Goal: Find specific page/section: Find specific page/section

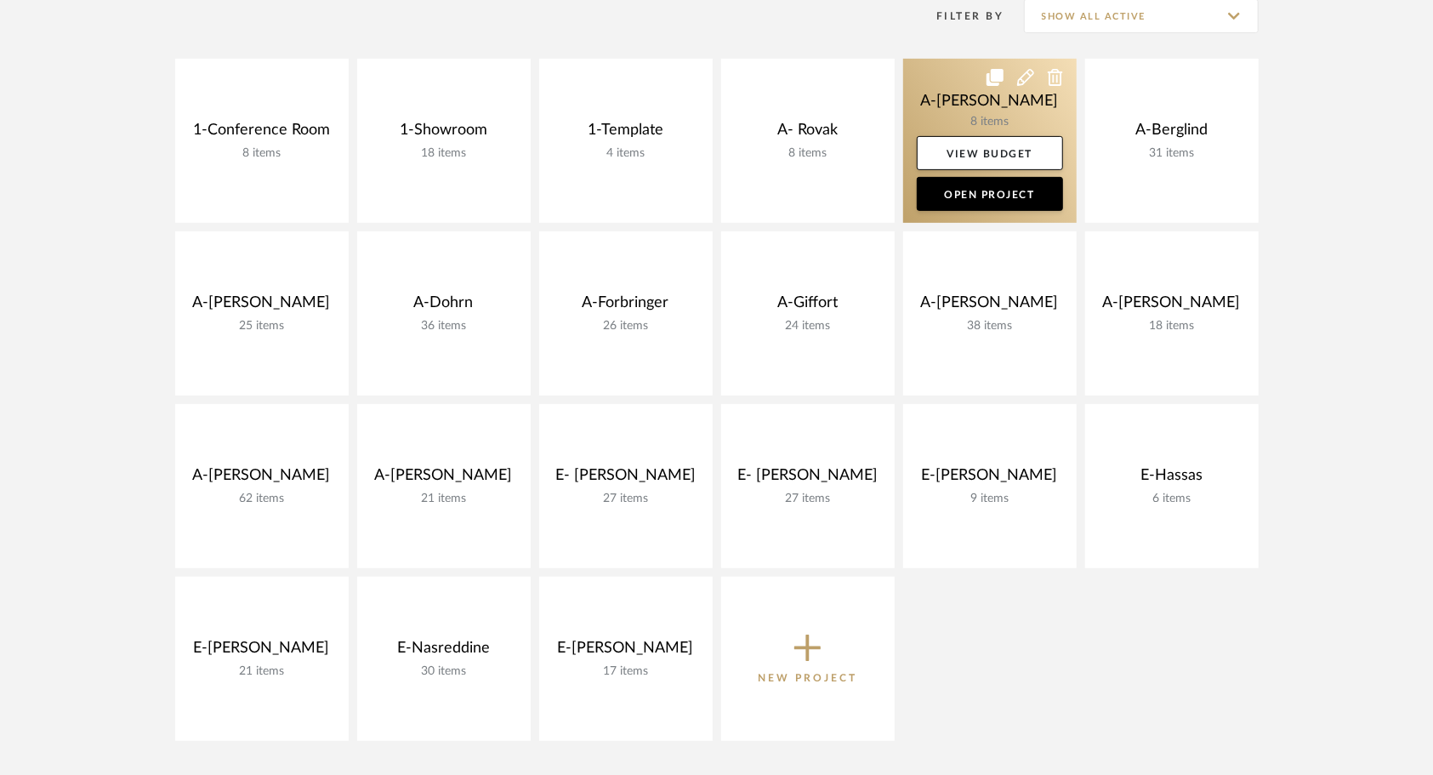
scroll to position [364, 0]
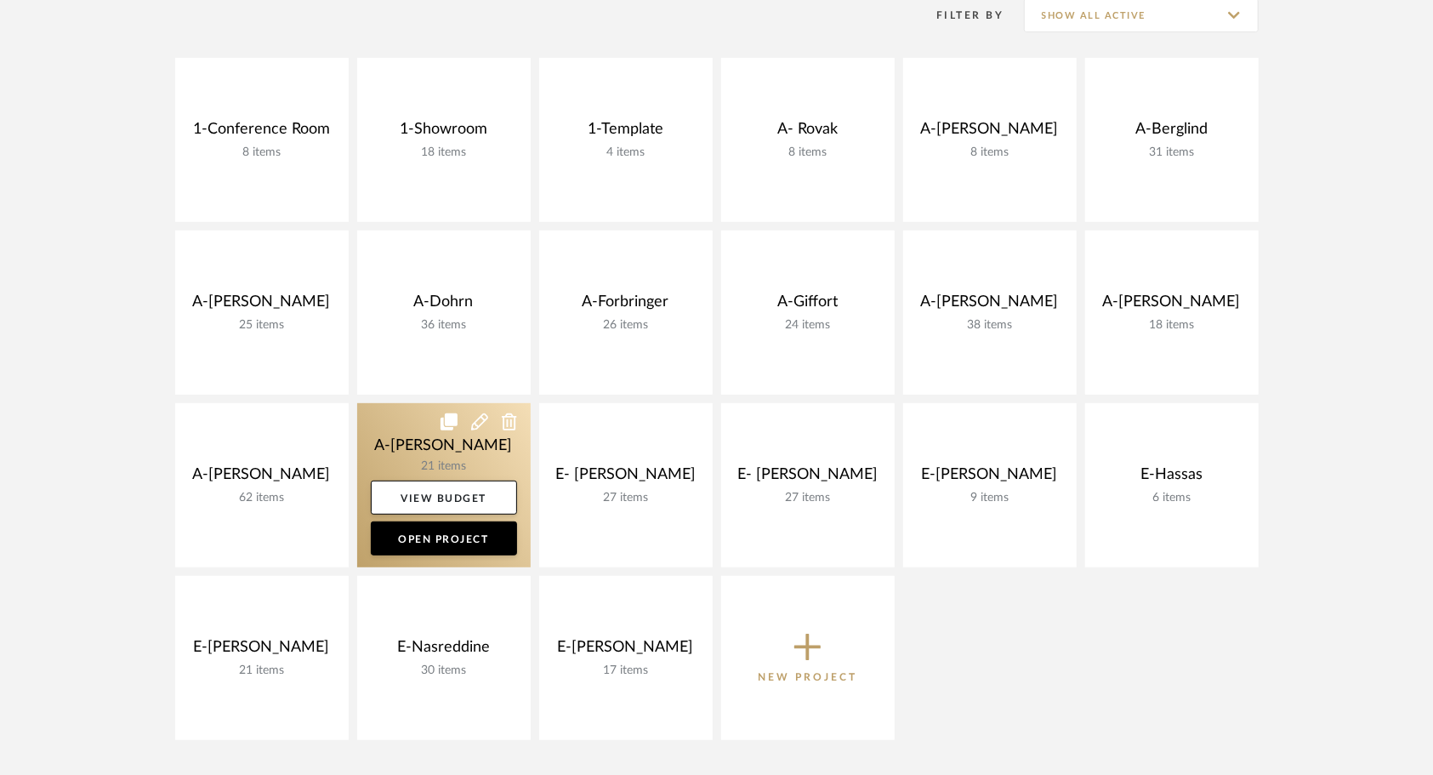
click at [415, 475] on link at bounding box center [444, 485] width 174 height 164
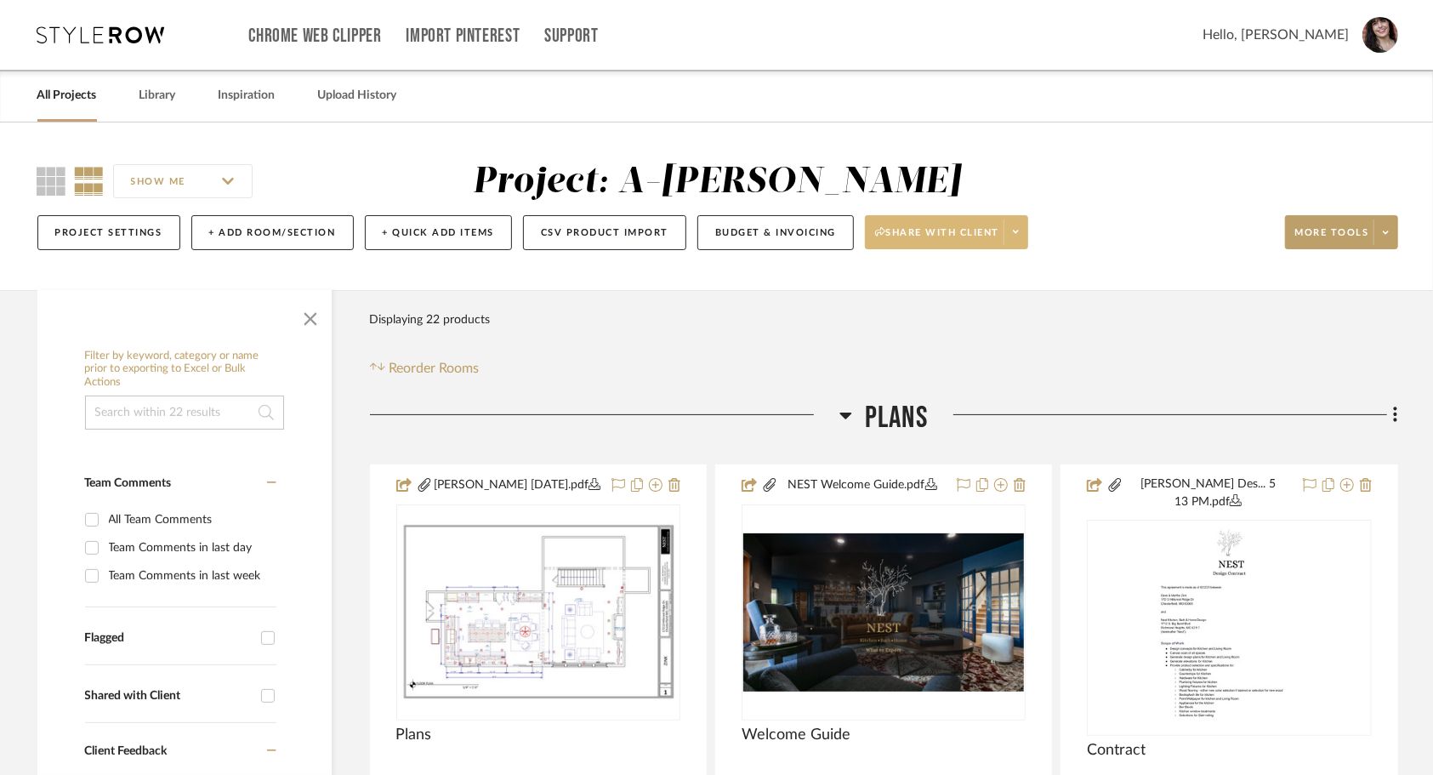
click at [1022, 230] on span at bounding box center [1016, 232] width 24 height 26
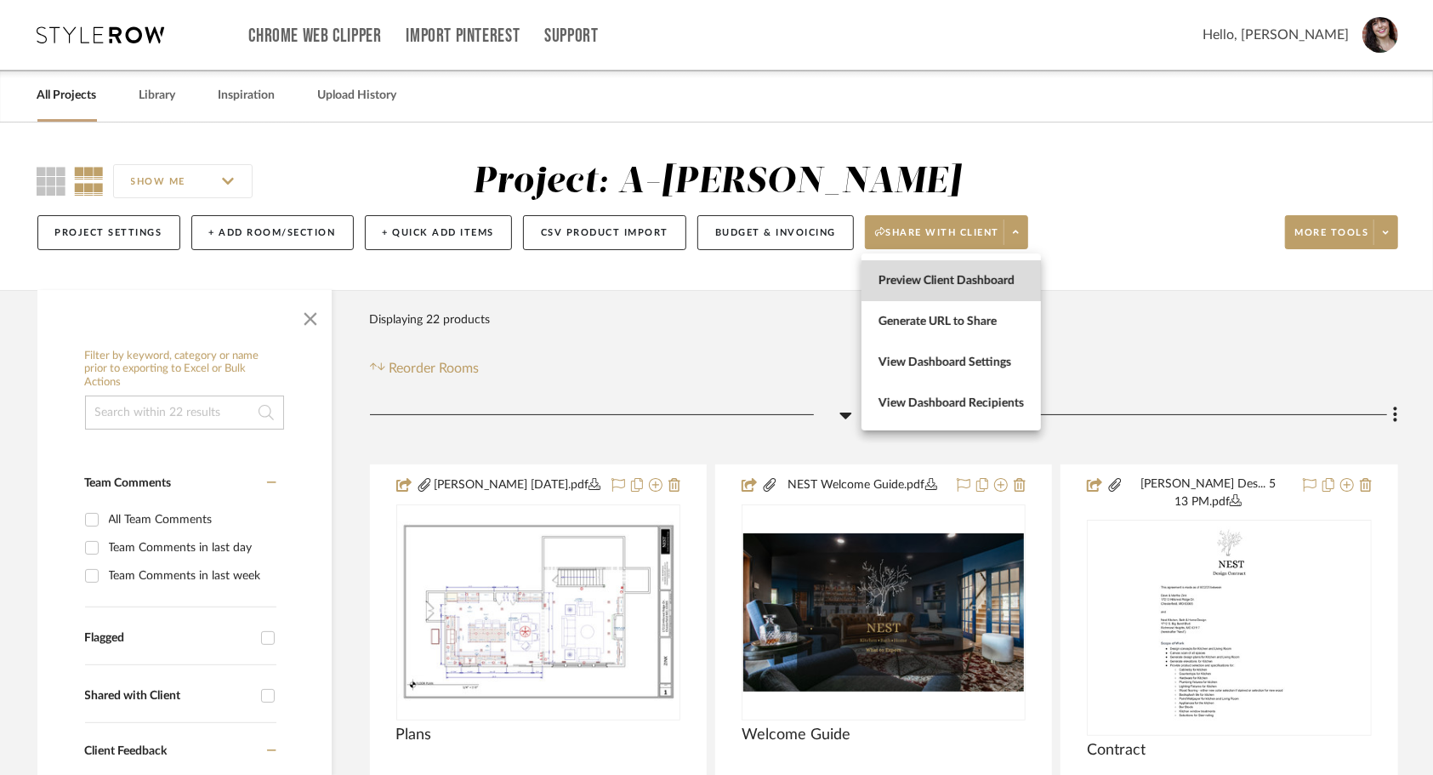
click at [960, 287] on span "Preview Client Dashboard" at bounding box center [951, 281] width 145 height 14
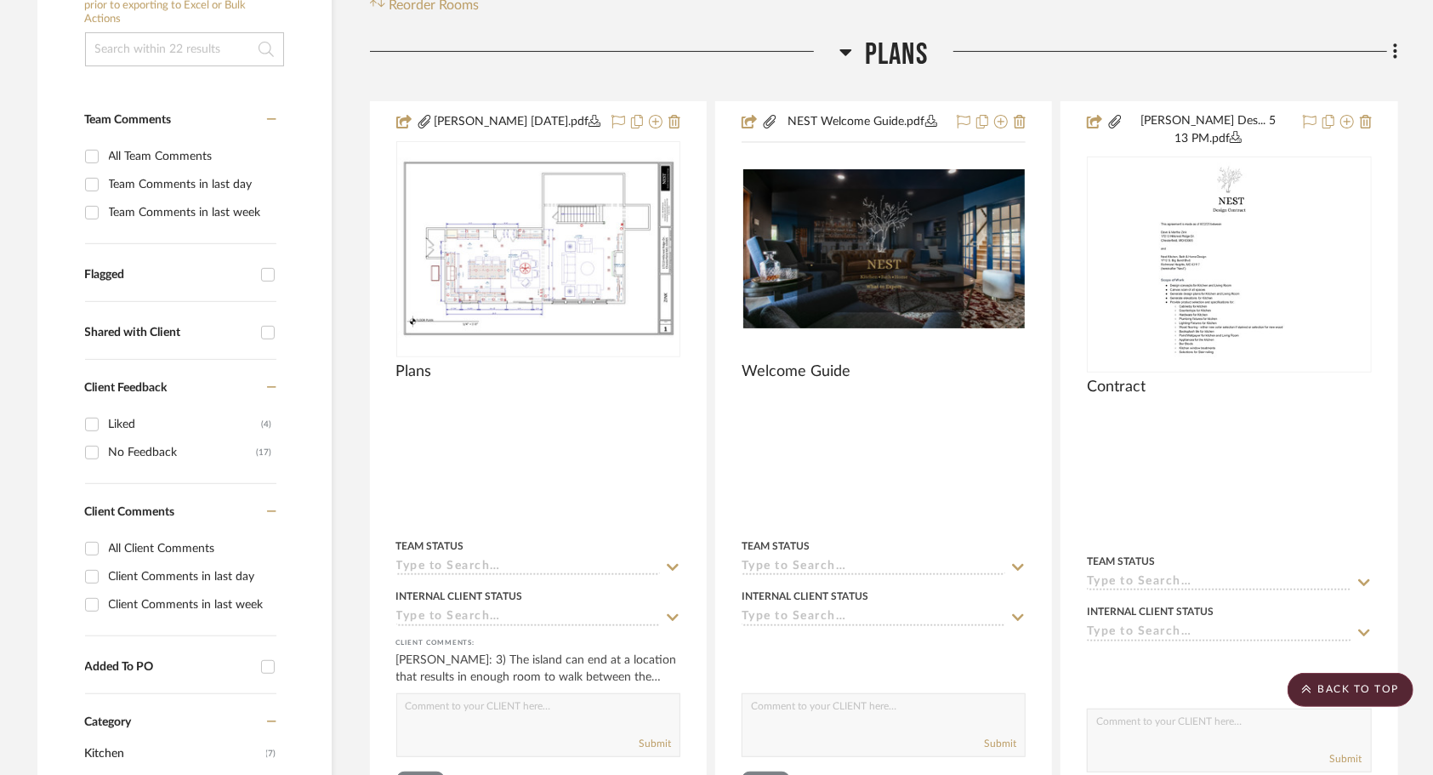
scroll to position [429, 0]
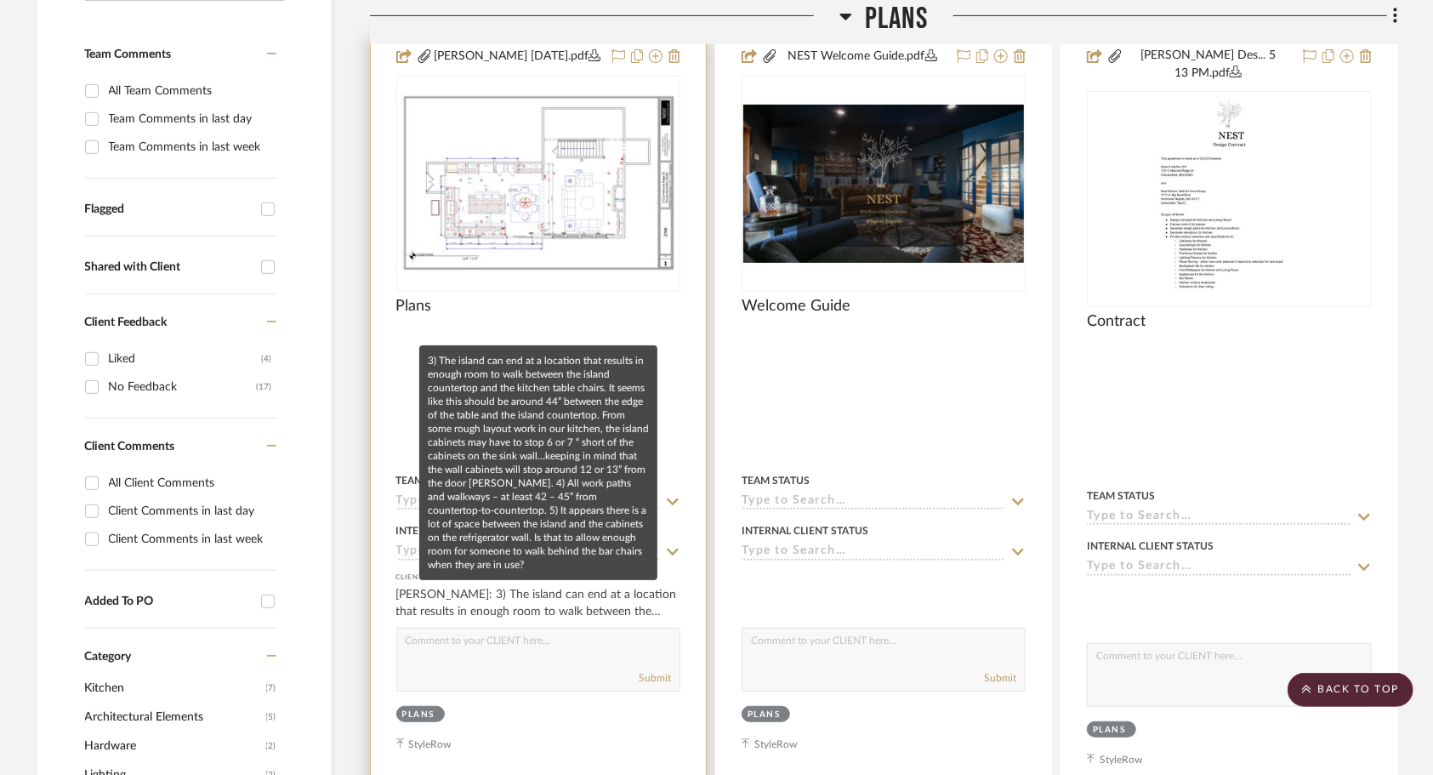
click at [563, 595] on div "[PERSON_NAME]: 3) The island can end at a location that results in enough room …" at bounding box center [538, 603] width 284 height 34
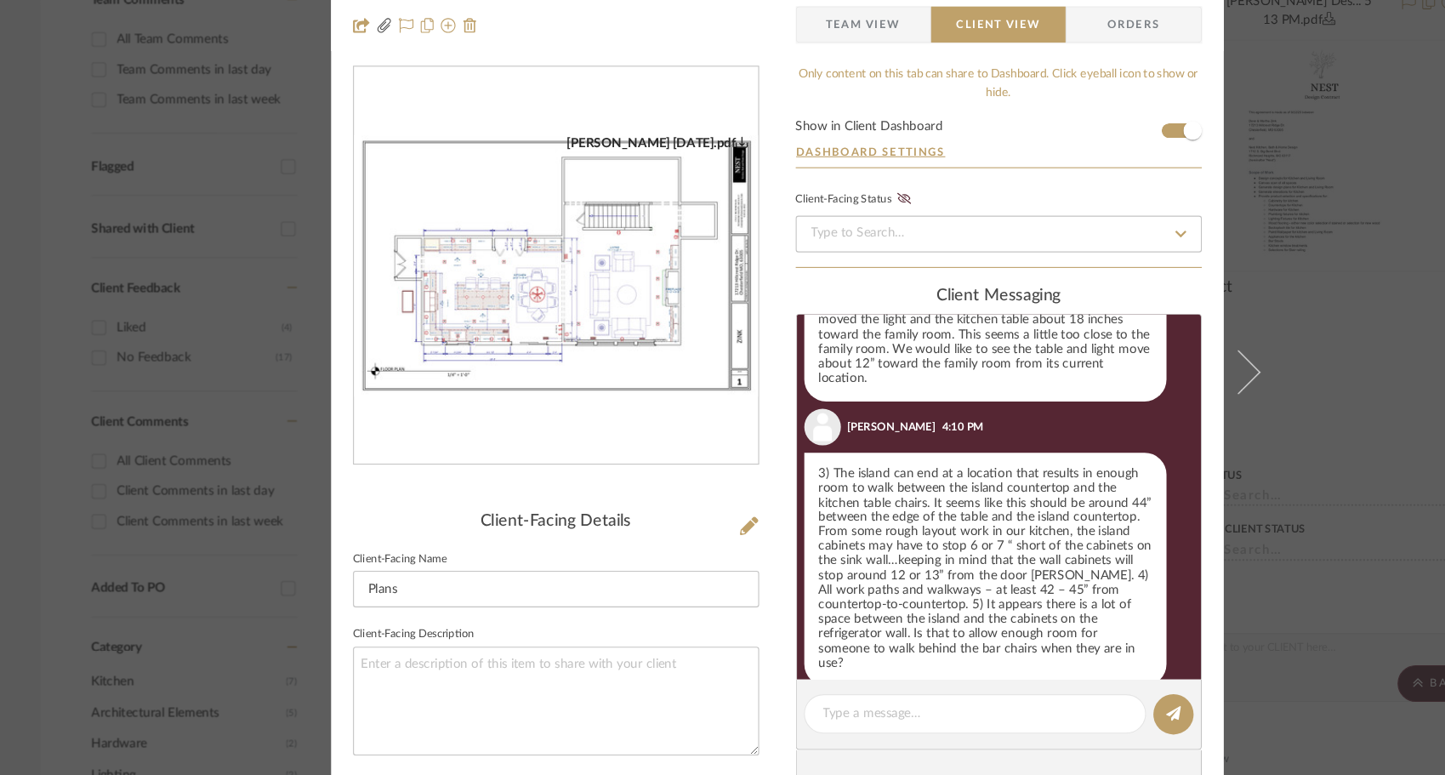
scroll to position [285, 0]
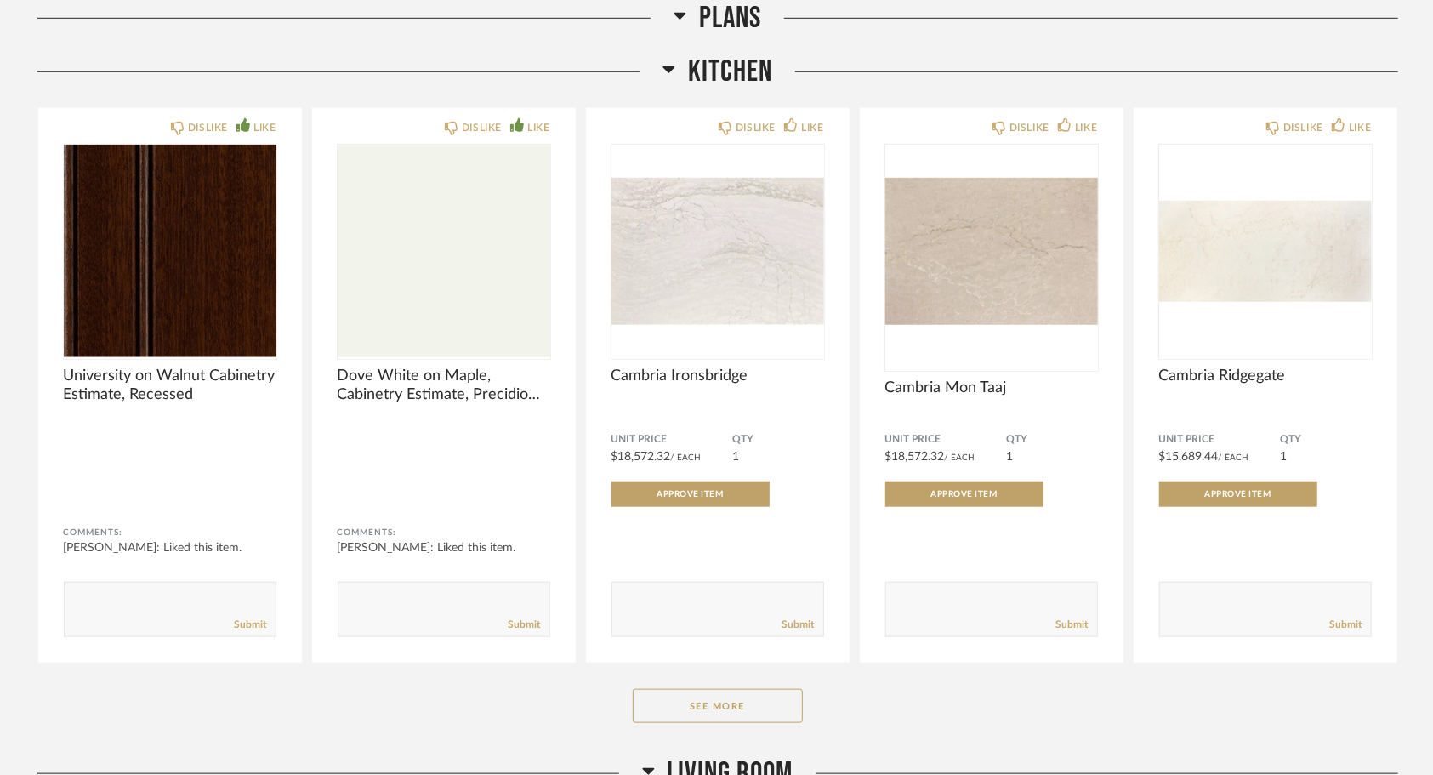
scroll to position [800, 0]
click at [752, 712] on button "See More" at bounding box center [718, 705] width 170 height 34
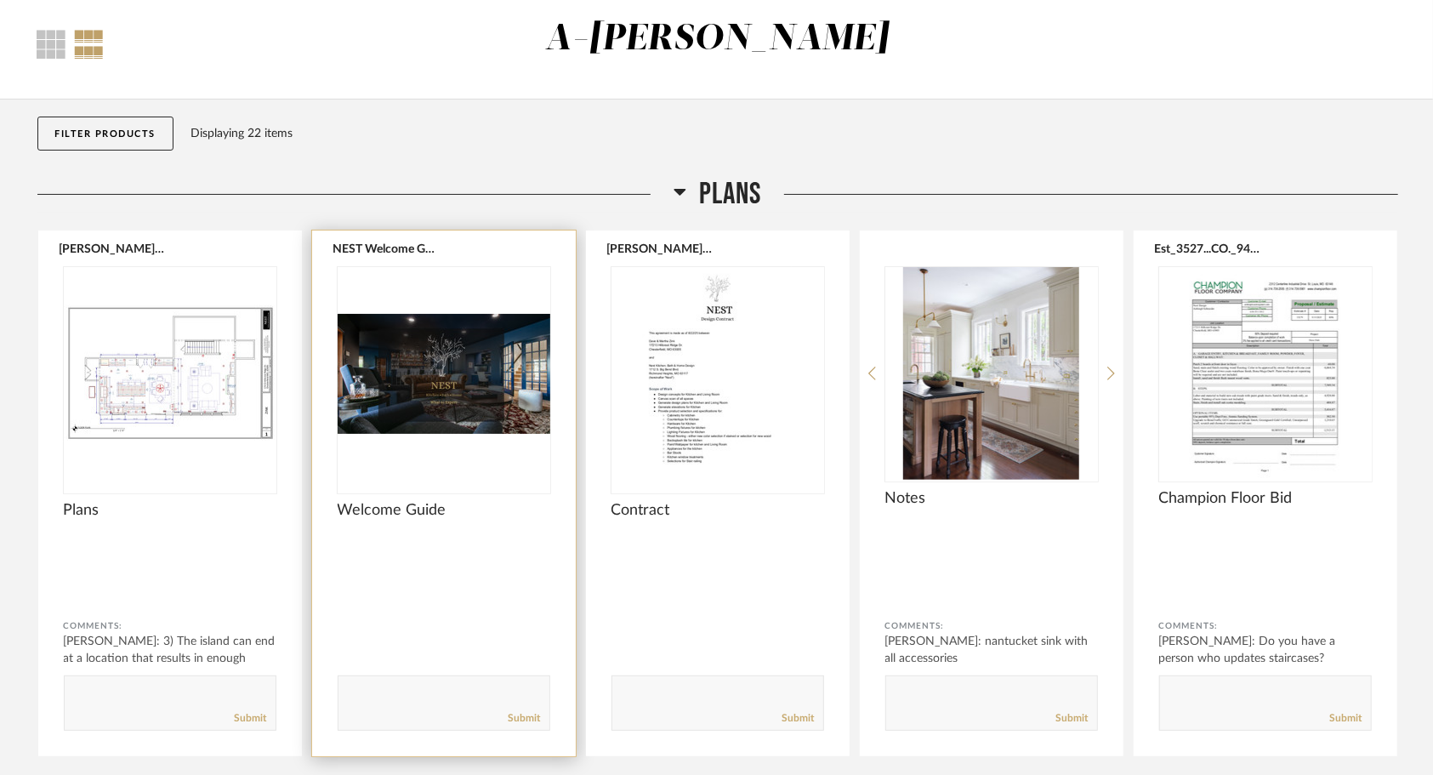
scroll to position [0, 0]
